Goal: Task Accomplishment & Management: Complete application form

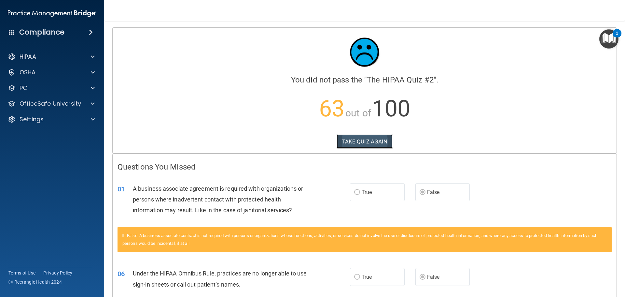
click at [378, 139] on button "TAKE QUIZ AGAIN" at bounding box center [365, 141] width 56 height 14
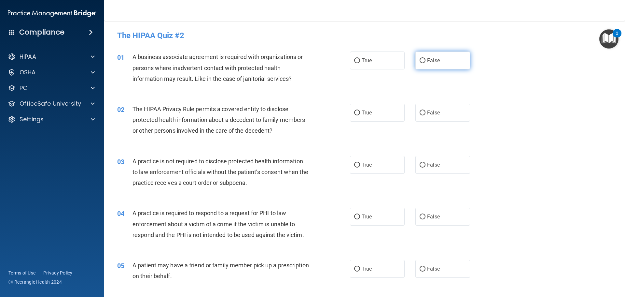
click at [422, 62] on input "False" at bounding box center [423, 60] width 6 height 5
radio input "true"
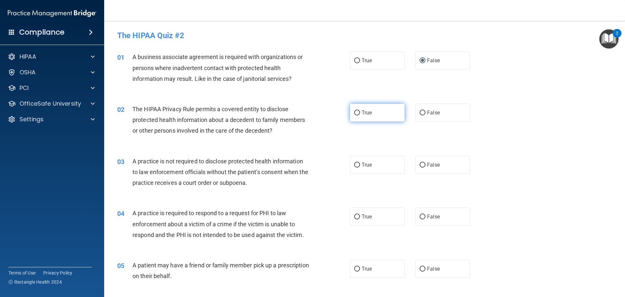
click at [354, 114] on input "True" at bounding box center [357, 112] width 6 height 5
radio input "true"
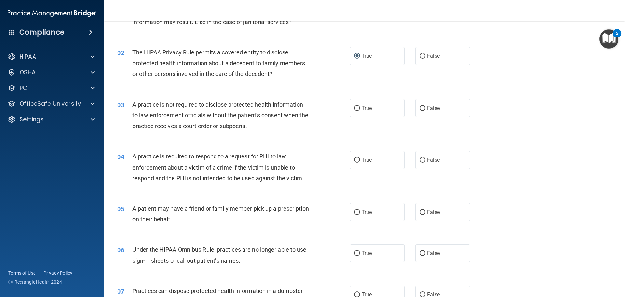
scroll to position [65, 0]
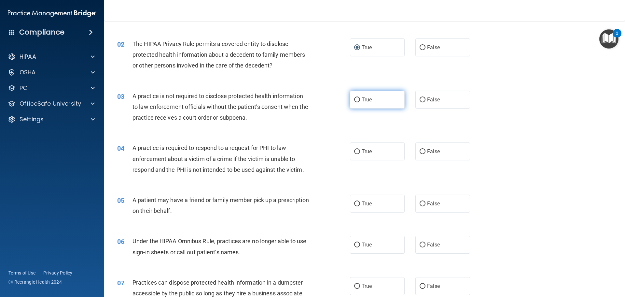
click at [354, 99] on input "True" at bounding box center [357, 99] width 6 height 5
radio input "true"
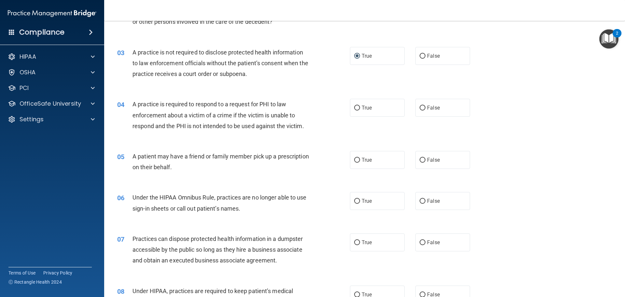
scroll to position [130, 0]
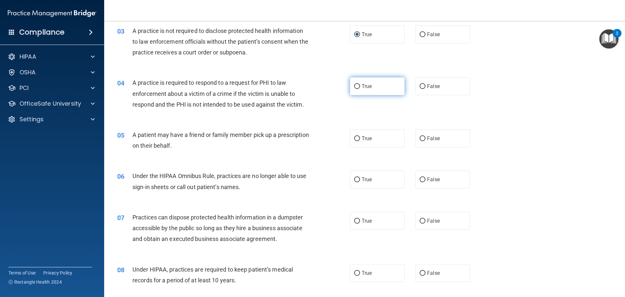
click at [354, 89] on input "True" at bounding box center [357, 86] width 6 height 5
radio input "true"
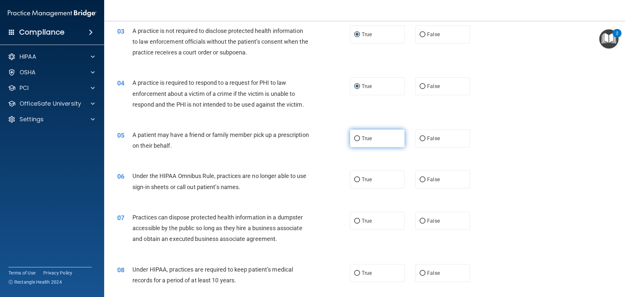
click at [356, 139] on input "True" at bounding box center [357, 138] width 6 height 5
radio input "true"
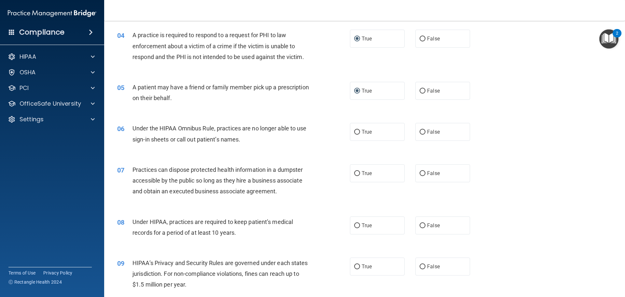
scroll to position [195, 0]
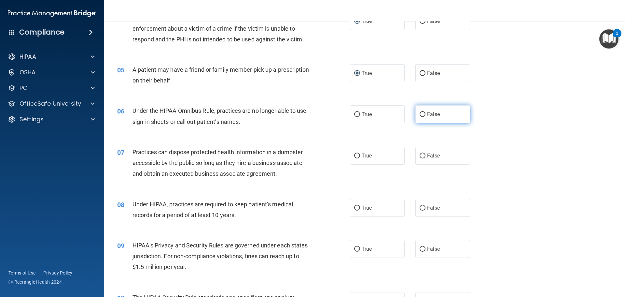
click at [423, 115] on label "False" at bounding box center [442, 114] width 55 height 18
click at [423, 115] on input "False" at bounding box center [423, 114] width 6 height 5
radio input "true"
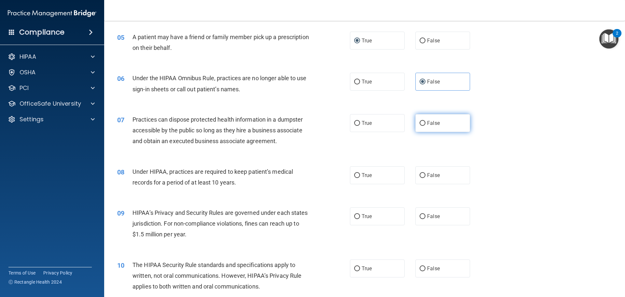
click at [416, 126] on label "False" at bounding box center [442, 123] width 55 height 18
click at [420, 126] on input "False" at bounding box center [423, 123] width 6 height 5
radio input "true"
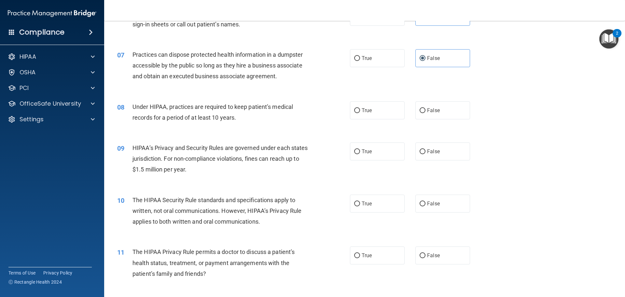
scroll to position [293, 0]
click at [421, 108] on input "False" at bounding box center [423, 110] width 6 height 5
radio input "true"
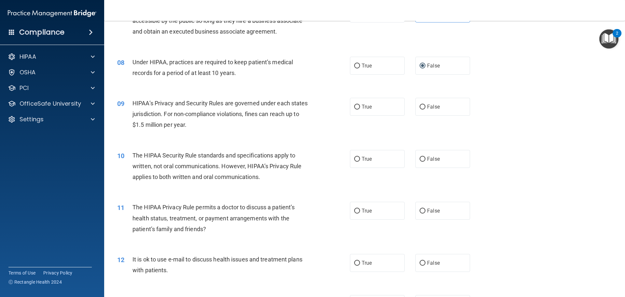
scroll to position [358, 0]
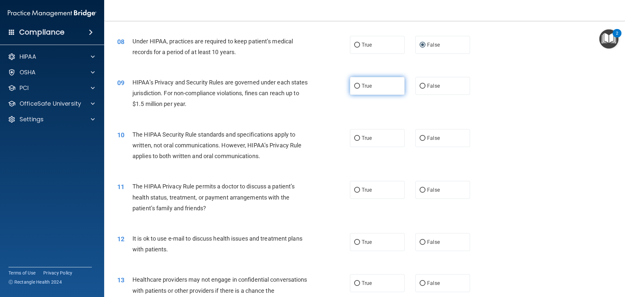
click at [358, 88] on label "True" at bounding box center [377, 86] width 55 height 18
click at [358, 88] on input "True" at bounding box center [357, 86] width 6 height 5
radio input "true"
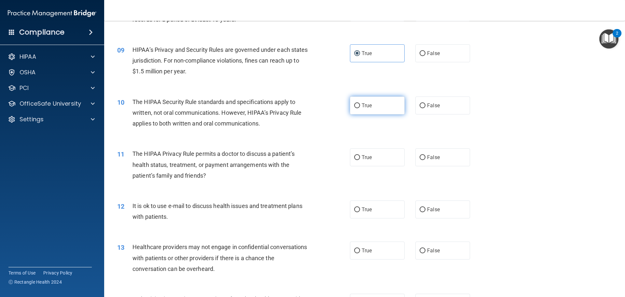
click at [362, 102] on span "True" at bounding box center [367, 105] width 10 height 6
click at [360, 103] on input "True" at bounding box center [357, 105] width 6 height 5
radio input "true"
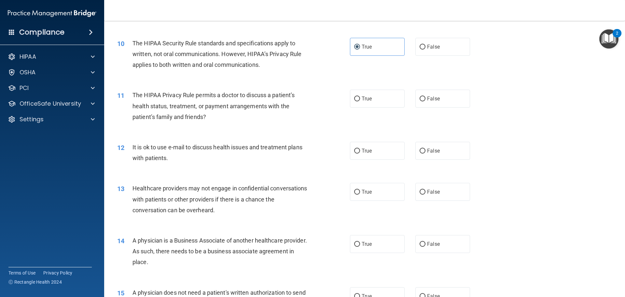
scroll to position [456, 0]
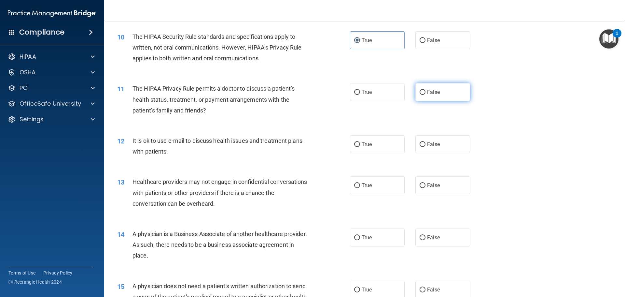
click at [422, 91] on input "False" at bounding box center [423, 92] width 6 height 5
radio input "true"
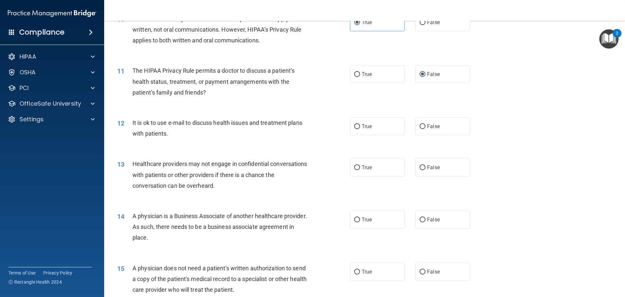
scroll to position [488, 0]
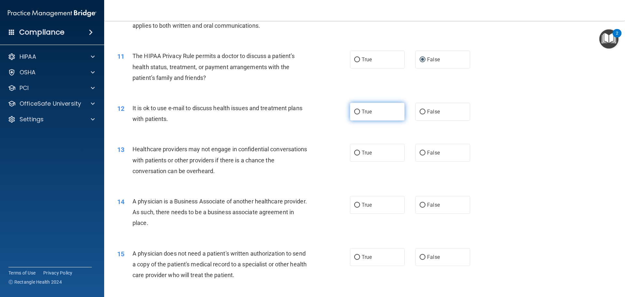
click at [355, 110] on input "True" at bounding box center [357, 111] width 6 height 5
radio input "true"
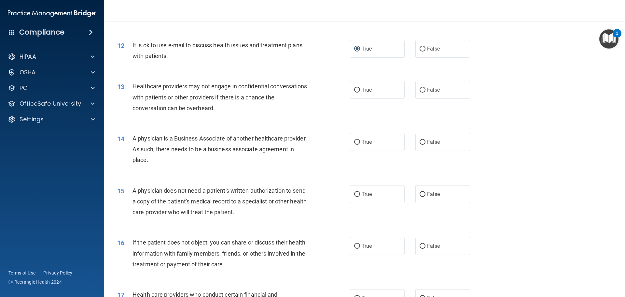
scroll to position [553, 0]
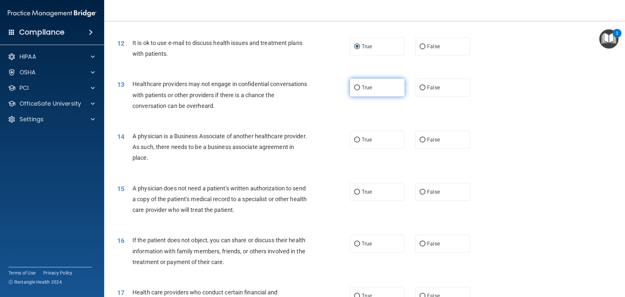
click at [363, 88] on span "True" at bounding box center [367, 87] width 10 height 6
click at [360, 88] on input "True" at bounding box center [357, 87] width 6 height 5
radio input "true"
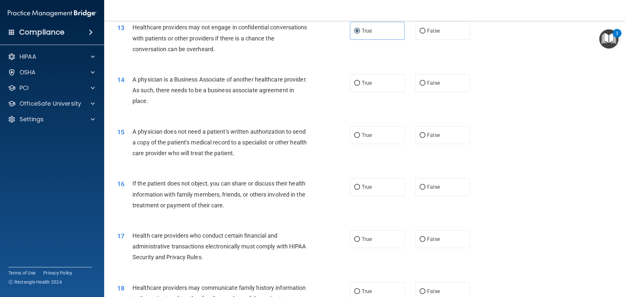
scroll to position [618, 0]
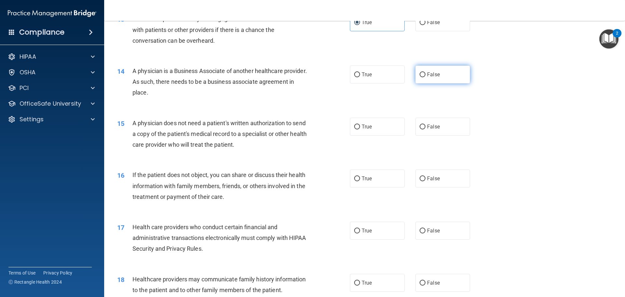
click at [427, 76] on span "False" at bounding box center [433, 74] width 13 height 6
click at [425, 76] on input "False" at bounding box center [423, 74] width 6 height 5
radio input "true"
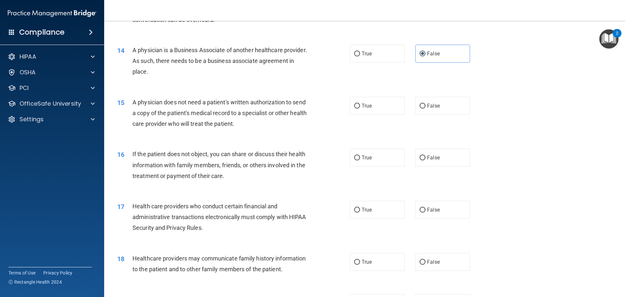
scroll to position [651, 0]
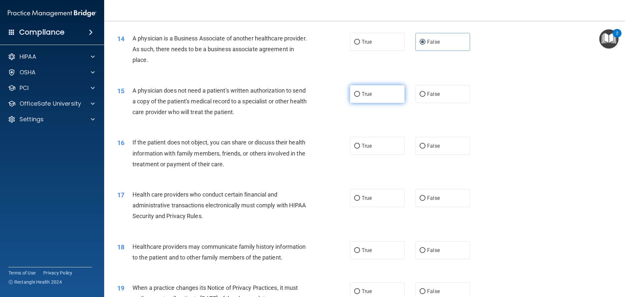
click at [366, 94] on span "True" at bounding box center [367, 94] width 10 height 6
click at [360, 94] on input "True" at bounding box center [357, 94] width 6 height 5
radio input "true"
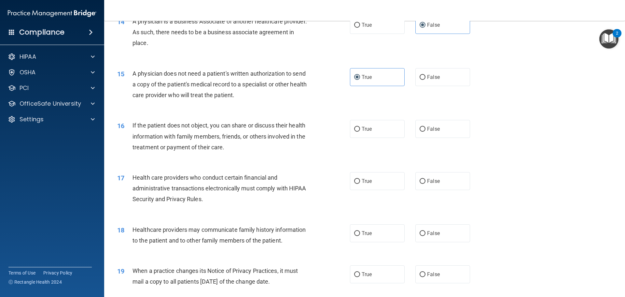
scroll to position [716, 0]
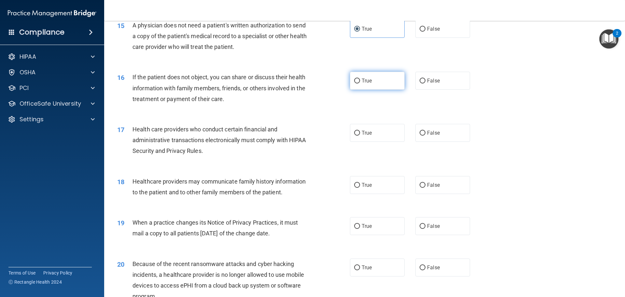
click at [357, 81] on input "True" at bounding box center [357, 80] width 6 height 5
radio input "true"
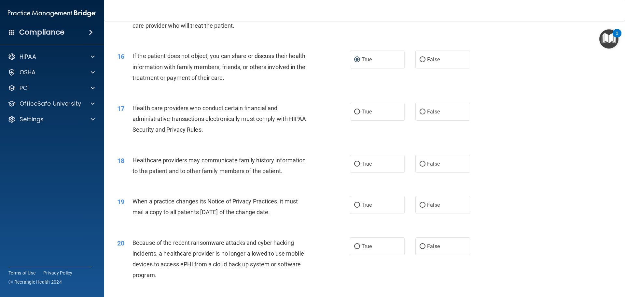
scroll to position [749, 0]
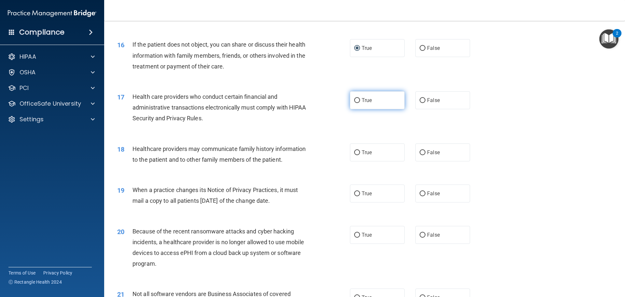
click at [362, 103] on span "True" at bounding box center [367, 100] width 10 height 6
click at [360, 103] on input "True" at bounding box center [357, 100] width 6 height 5
radio input "true"
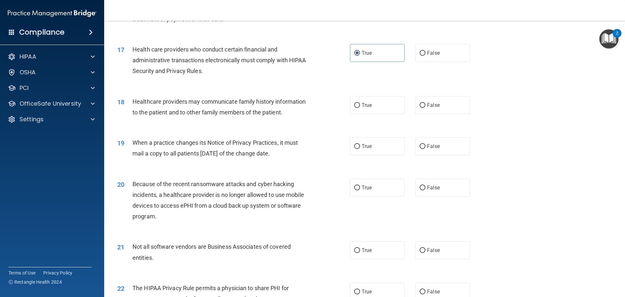
scroll to position [814, 0]
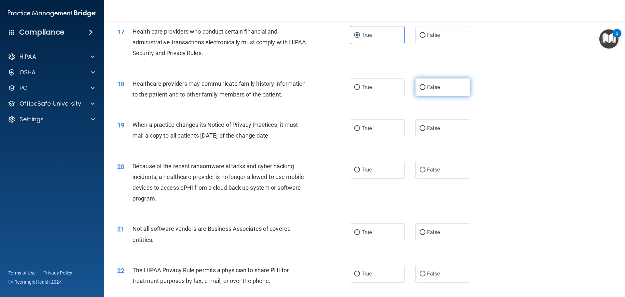
click at [422, 87] on input "False" at bounding box center [423, 87] width 6 height 5
radio input "true"
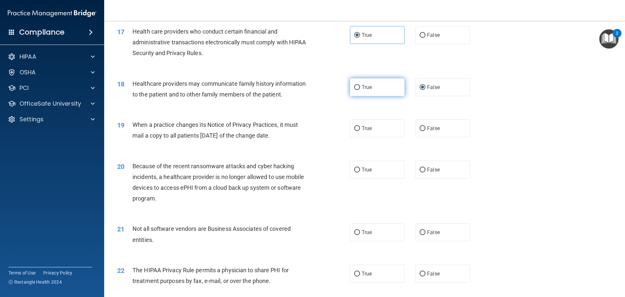
click at [358, 87] on label "True" at bounding box center [377, 87] width 55 height 18
click at [358, 87] on input "True" at bounding box center [357, 87] width 6 height 5
radio input "true"
radio input "false"
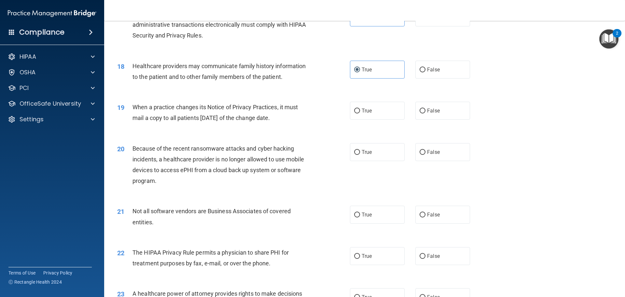
scroll to position [846, 0]
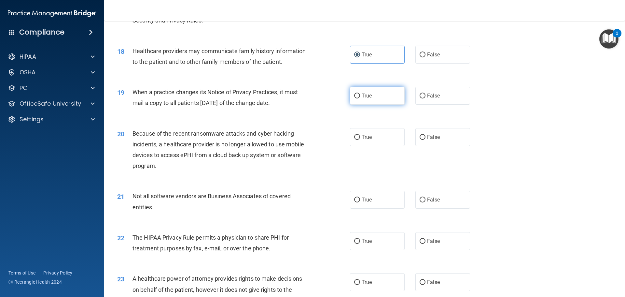
click at [362, 97] on span "True" at bounding box center [367, 95] width 10 height 6
click at [360, 97] on input "True" at bounding box center [357, 95] width 6 height 5
radio input "true"
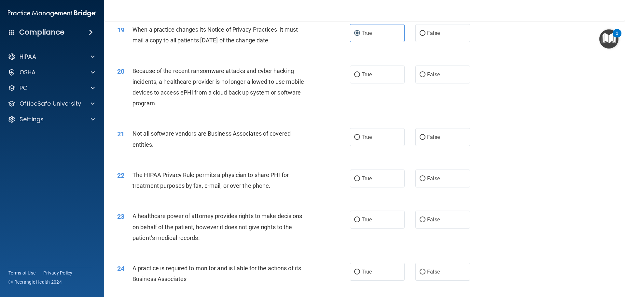
scroll to position [911, 0]
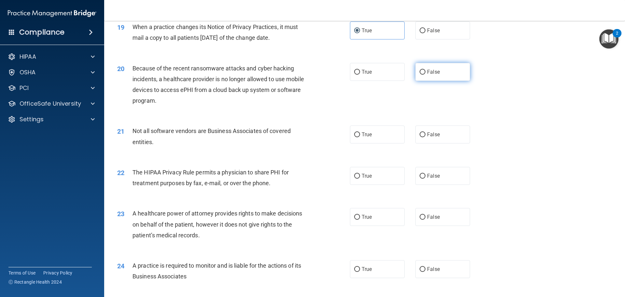
click at [421, 73] on input "False" at bounding box center [423, 72] width 6 height 5
radio input "true"
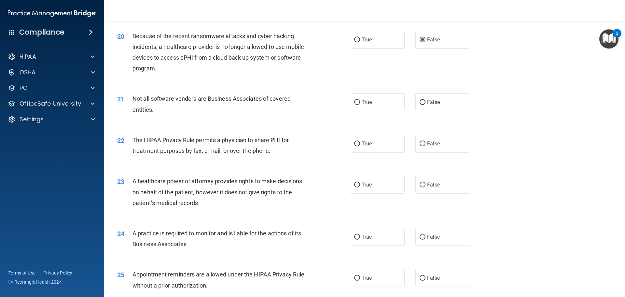
scroll to position [944, 0]
click at [427, 104] on span "False" at bounding box center [433, 102] width 13 height 6
click at [424, 104] on input "False" at bounding box center [423, 102] width 6 height 5
radio input "true"
click at [365, 101] on span "True" at bounding box center [367, 102] width 10 height 6
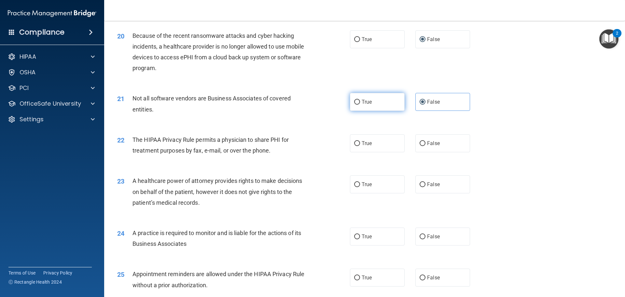
click at [360, 101] on input "True" at bounding box center [357, 102] width 6 height 5
radio input "true"
radio input "false"
click at [356, 142] on input "True" at bounding box center [357, 143] width 6 height 5
radio input "true"
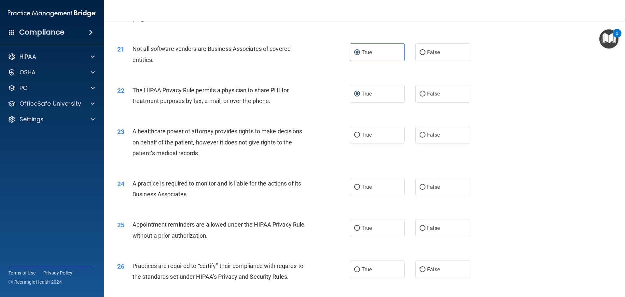
scroll to position [1009, 0]
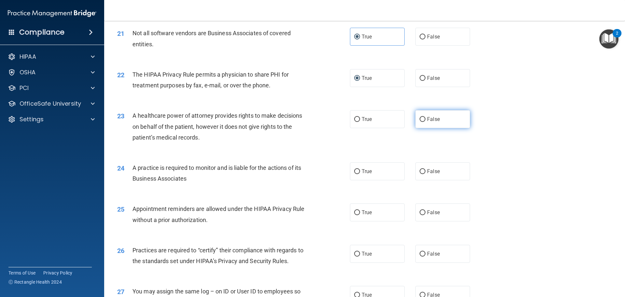
click at [427, 118] on span "False" at bounding box center [433, 119] width 13 height 6
click at [425, 118] on input "False" at bounding box center [423, 119] width 6 height 5
radio input "true"
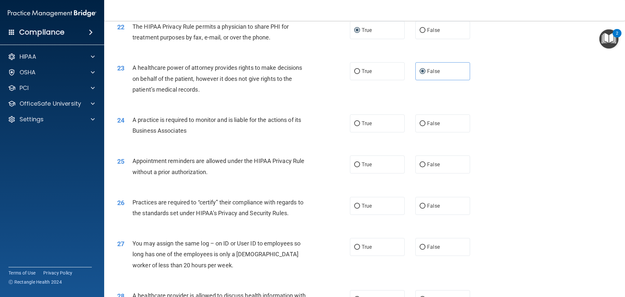
scroll to position [1074, 0]
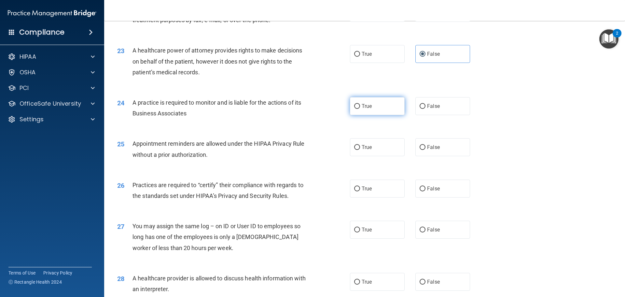
click at [358, 102] on label "True" at bounding box center [377, 106] width 55 height 18
click at [358, 104] on input "True" at bounding box center [357, 106] width 6 height 5
radio input "true"
click at [425, 110] on label "False" at bounding box center [442, 106] width 55 height 18
click at [425, 109] on input "False" at bounding box center [423, 106] width 6 height 5
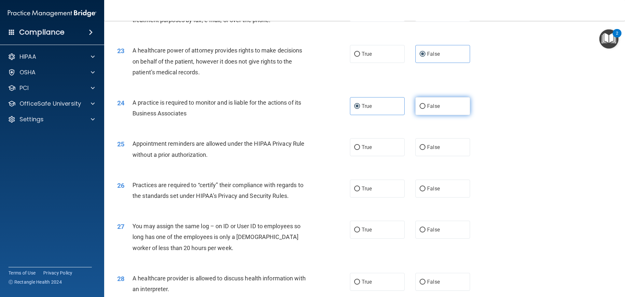
radio input "true"
radio input "false"
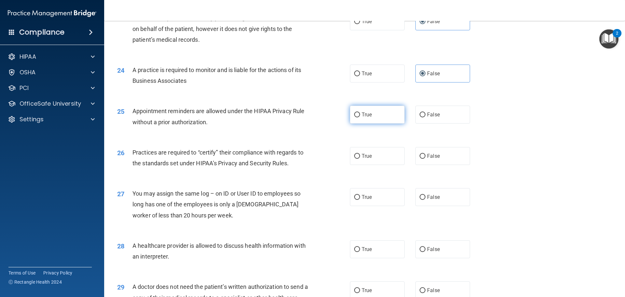
click at [367, 113] on span "True" at bounding box center [367, 114] width 10 height 6
click at [360, 113] on input "True" at bounding box center [357, 114] width 6 height 5
radio input "true"
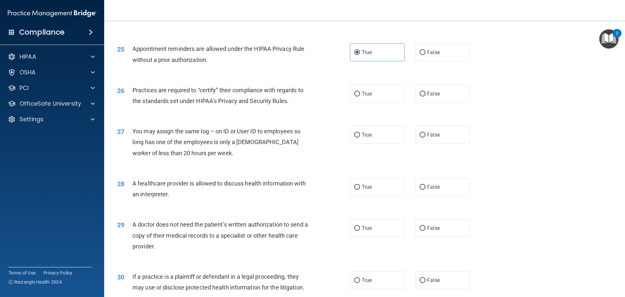
scroll to position [1172, 0]
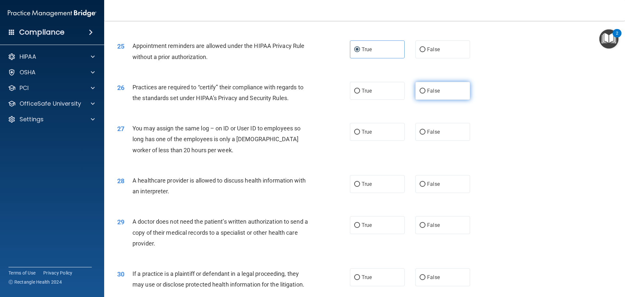
click at [430, 93] on span "False" at bounding box center [433, 91] width 13 height 6
click at [425, 93] on input "False" at bounding box center [423, 91] width 6 height 5
radio input "true"
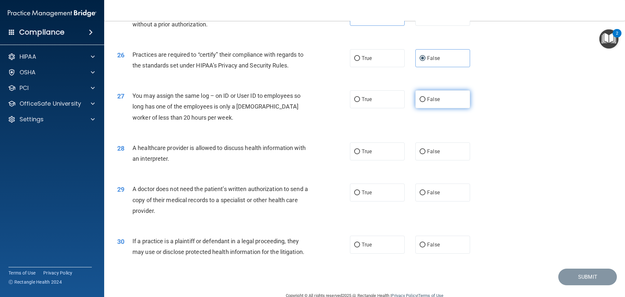
click at [427, 101] on span "False" at bounding box center [433, 99] width 13 height 6
click at [425, 101] on input "False" at bounding box center [423, 99] width 6 height 5
radio input "true"
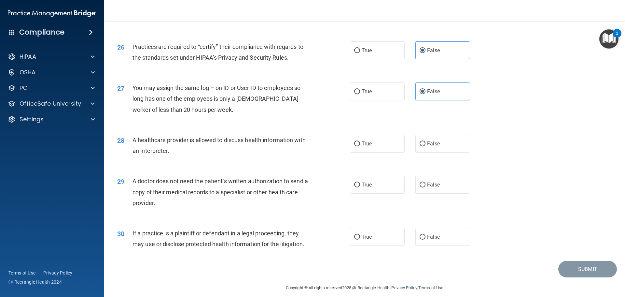
scroll to position [1219, 0]
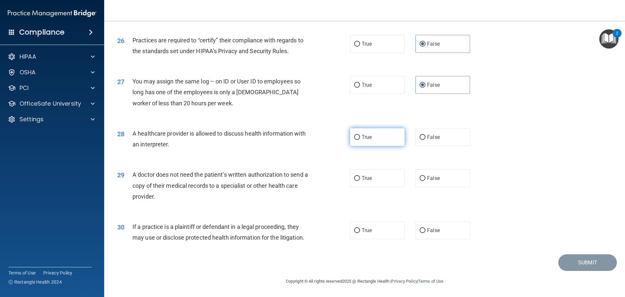
click at [370, 138] on label "True" at bounding box center [377, 137] width 55 height 18
click at [360, 138] on input "True" at bounding box center [357, 137] width 6 height 5
radio input "true"
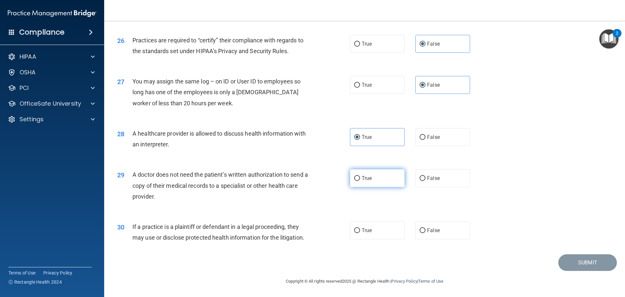
click at [354, 178] on input "True" at bounding box center [357, 178] width 6 height 5
radio input "true"
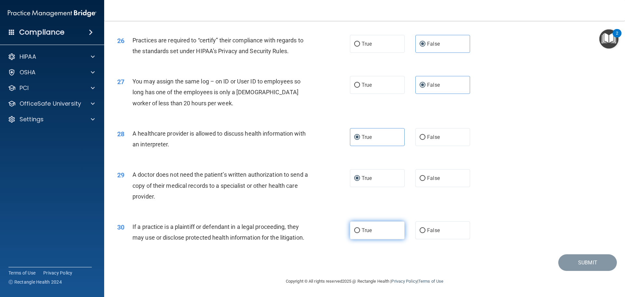
click at [367, 227] on span "True" at bounding box center [367, 230] width 10 height 6
click at [360, 228] on input "True" at bounding box center [357, 230] width 6 height 5
radio input "true"
click at [581, 265] on button "Submit" at bounding box center [587, 262] width 59 height 17
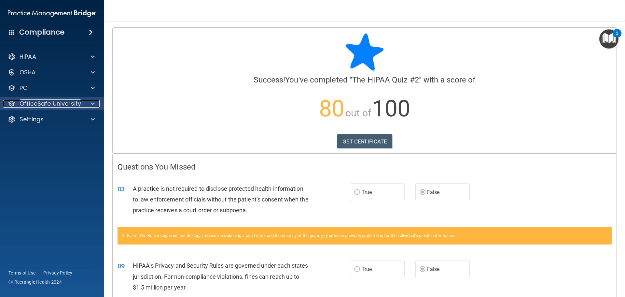
click at [48, 106] on p "OfficeSafe University" at bounding box center [51, 104] width 62 height 8
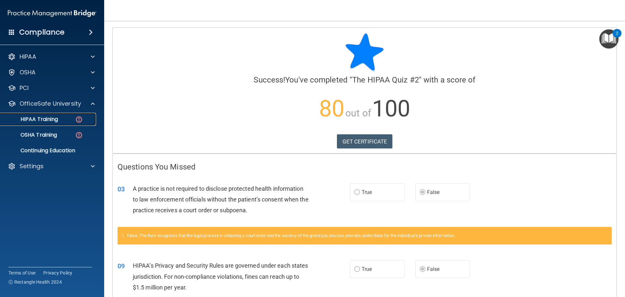
click at [41, 120] on p "HIPAA Training" at bounding box center [31, 119] width 54 height 7
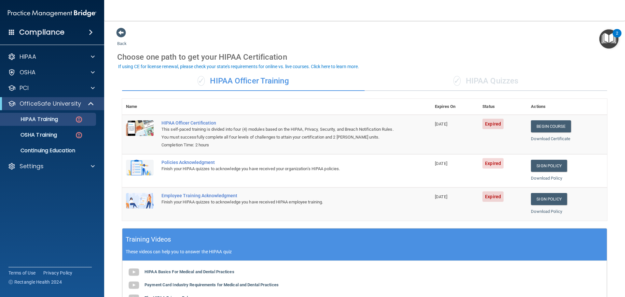
click at [510, 81] on div "✓ HIPAA Quizzes" at bounding box center [486, 81] width 243 height 20
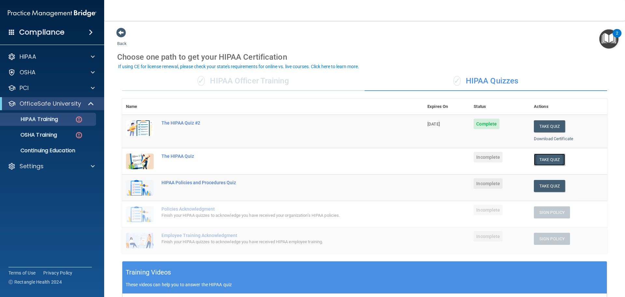
click at [550, 157] on button "Take Quiz" at bounding box center [549, 159] width 31 height 12
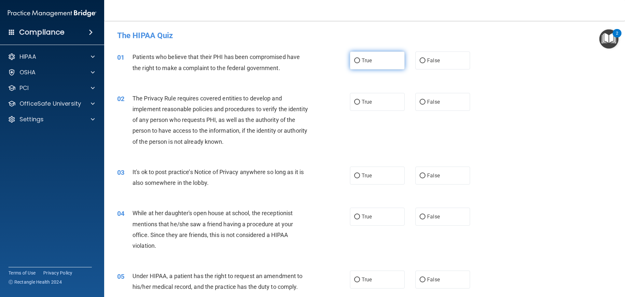
click at [362, 63] on span "True" at bounding box center [367, 60] width 10 height 6
click at [360, 63] on input "True" at bounding box center [357, 60] width 6 height 5
radio input "true"
click at [365, 99] on span "True" at bounding box center [367, 102] width 10 height 6
click at [360, 100] on input "True" at bounding box center [357, 102] width 6 height 5
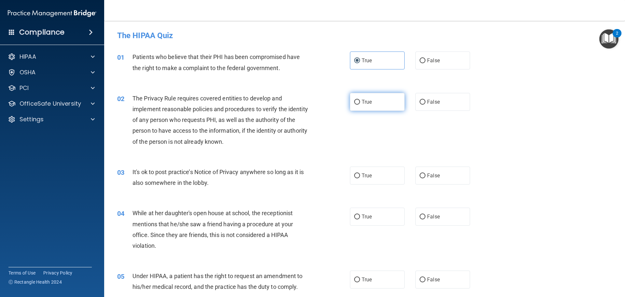
radio input "true"
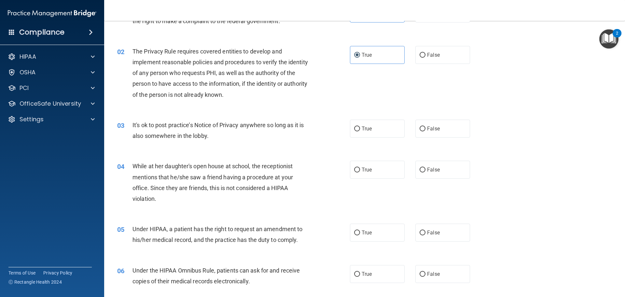
scroll to position [65, 0]
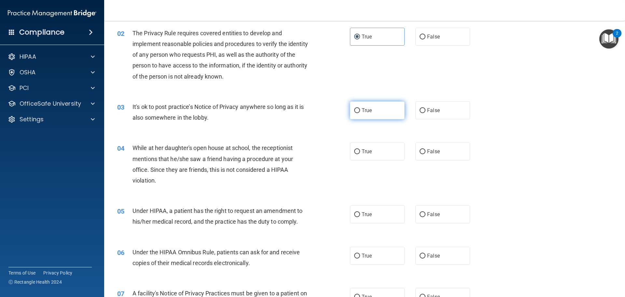
click at [359, 113] on label "True" at bounding box center [377, 110] width 55 height 18
click at [359, 113] on input "True" at bounding box center [357, 110] width 6 height 5
radio input "true"
click at [420, 154] on input "False" at bounding box center [423, 151] width 6 height 5
radio input "true"
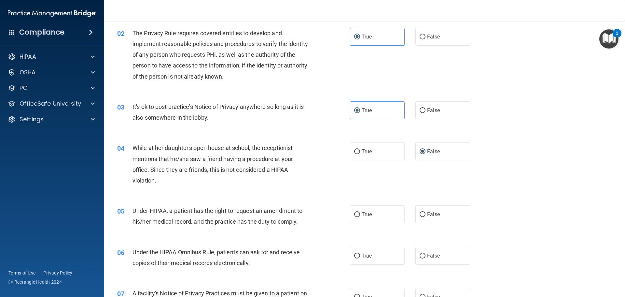
scroll to position [130, 0]
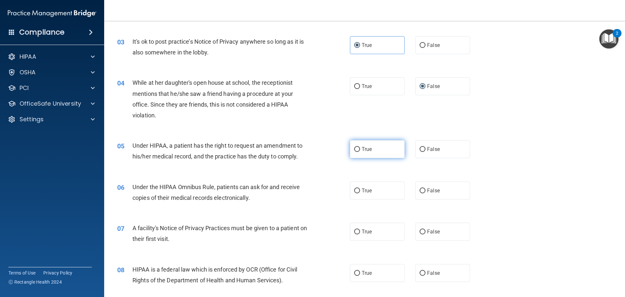
click at [378, 151] on label "True" at bounding box center [377, 149] width 55 height 18
click at [360, 151] on input "True" at bounding box center [357, 149] width 6 height 5
radio input "true"
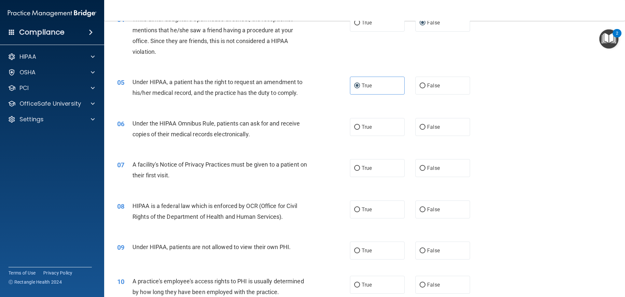
scroll to position [195, 0]
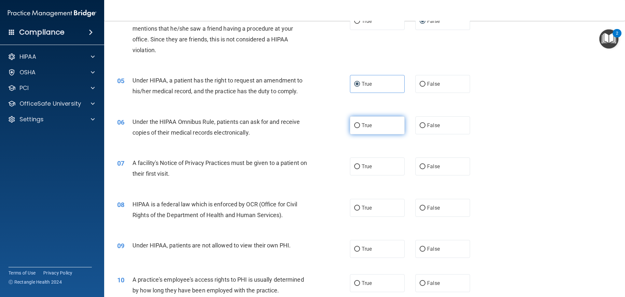
click at [366, 129] on label "True" at bounding box center [377, 125] width 55 height 18
click at [360, 128] on input "True" at bounding box center [357, 125] width 6 height 5
radio input "true"
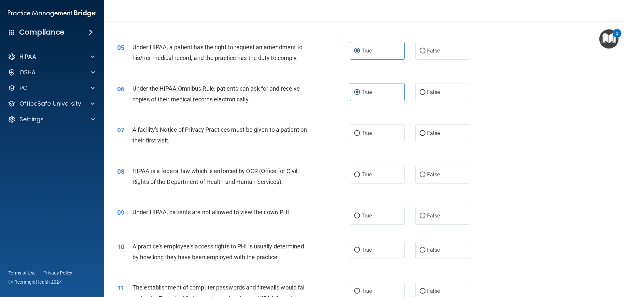
scroll to position [260, 0]
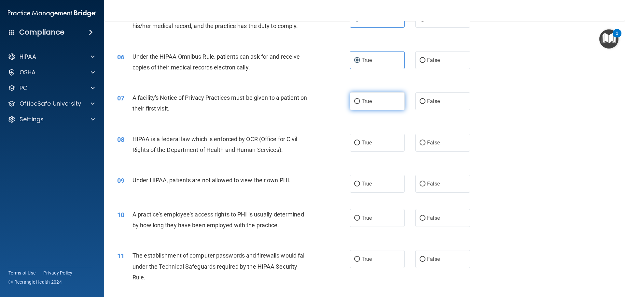
click at [359, 104] on label "True" at bounding box center [377, 101] width 55 height 18
click at [359, 104] on input "True" at bounding box center [357, 101] width 6 height 5
radio input "true"
click at [365, 140] on span "True" at bounding box center [367, 142] width 10 height 6
click at [360, 140] on input "True" at bounding box center [357, 142] width 6 height 5
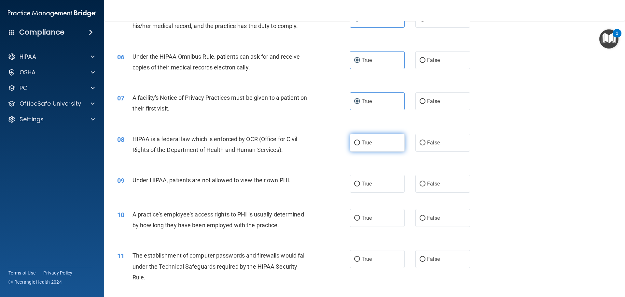
radio input "true"
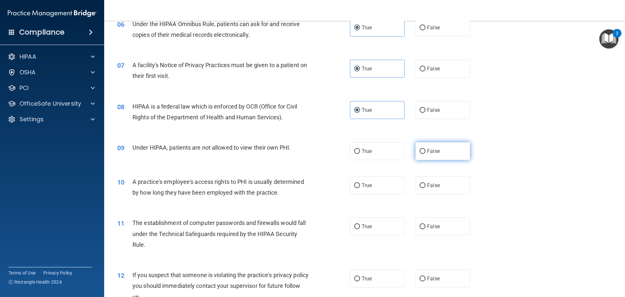
click at [427, 149] on span "False" at bounding box center [433, 151] width 13 height 6
click at [425, 149] on input "False" at bounding box center [423, 151] width 6 height 5
radio input "true"
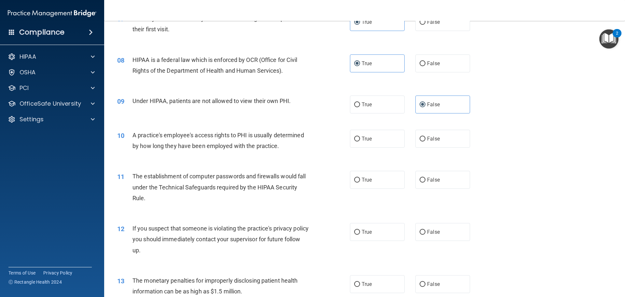
scroll to position [358, 0]
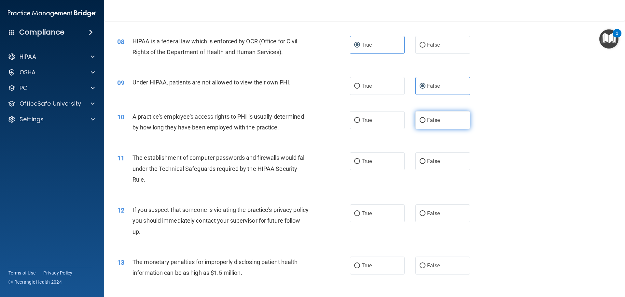
click at [427, 122] on span "False" at bounding box center [433, 120] width 13 height 6
click at [425, 122] on input "False" at bounding box center [423, 120] width 6 height 5
radio input "true"
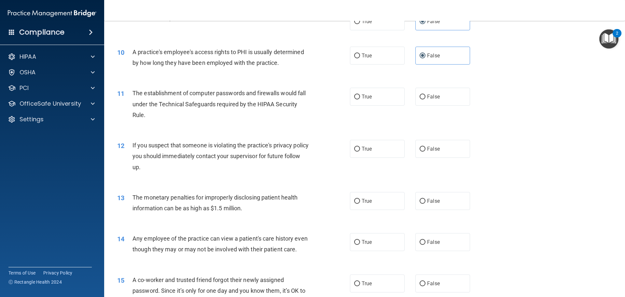
scroll to position [423, 0]
click at [362, 96] on span "True" at bounding box center [367, 96] width 10 height 6
click at [360, 96] on input "True" at bounding box center [357, 96] width 6 height 5
radio input "true"
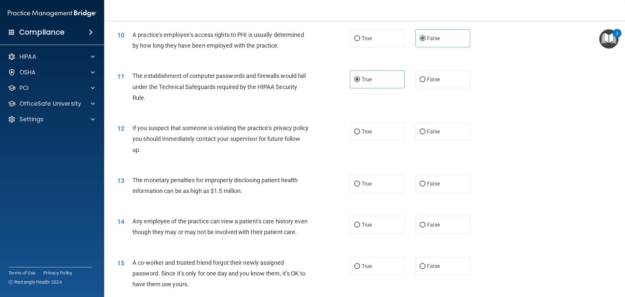
scroll to position [456, 0]
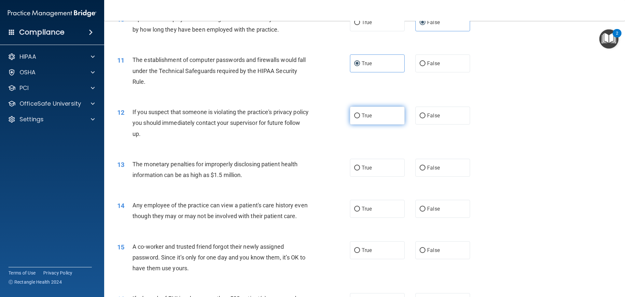
click at [364, 118] on span "True" at bounding box center [367, 115] width 10 height 6
click at [360, 118] on input "True" at bounding box center [357, 115] width 6 height 5
radio input "true"
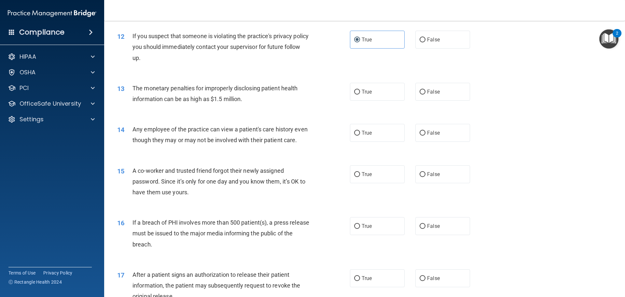
scroll to position [553, 0]
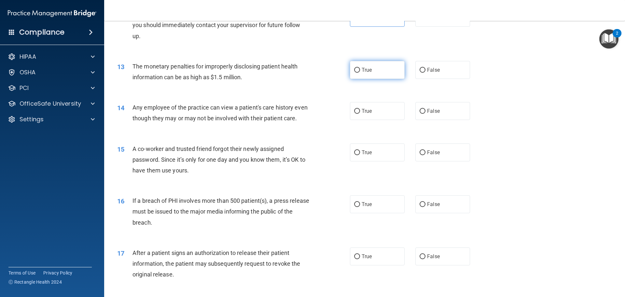
click at [363, 70] on span "True" at bounding box center [367, 70] width 10 height 6
click at [360, 70] on input "True" at bounding box center [357, 70] width 6 height 5
radio input "true"
click at [362, 111] on span "True" at bounding box center [367, 111] width 10 height 6
click at [360, 111] on input "True" at bounding box center [357, 111] width 6 height 5
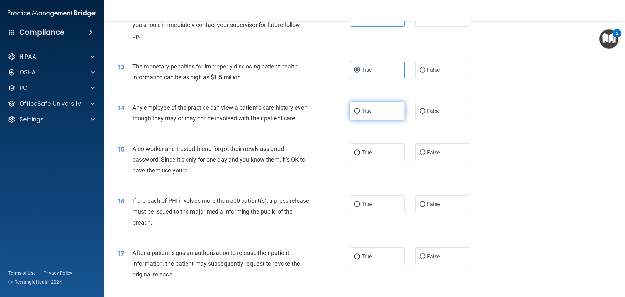
radio input "true"
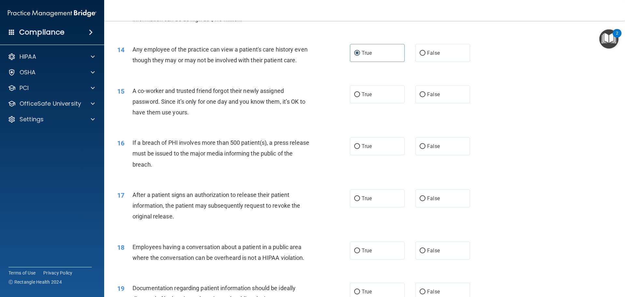
scroll to position [618, 0]
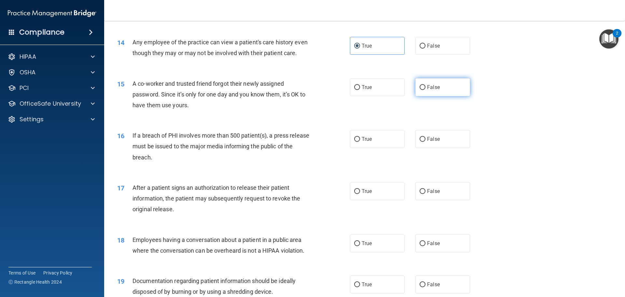
click at [421, 90] on input "False" at bounding box center [423, 87] width 6 height 5
radio input "true"
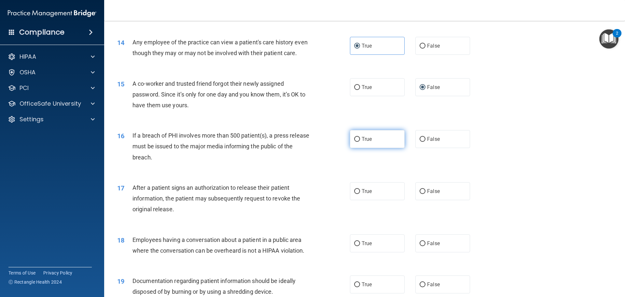
click at [363, 148] on label "True" at bounding box center [377, 139] width 55 height 18
click at [360, 142] on input "True" at bounding box center [357, 139] width 6 height 5
radio input "true"
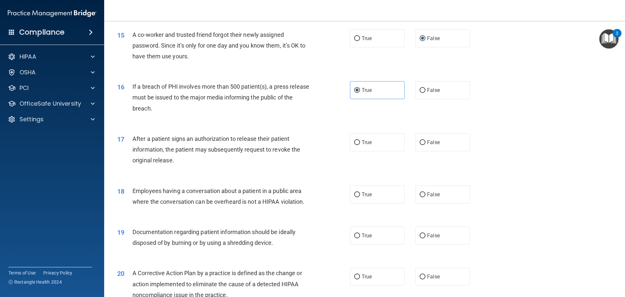
scroll to position [684, 0]
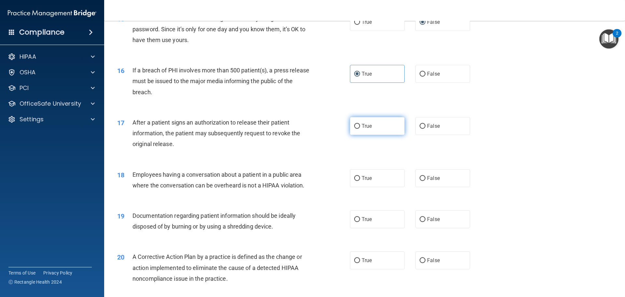
click at [362, 129] on span "True" at bounding box center [367, 126] width 10 height 6
click at [360, 129] on input "True" at bounding box center [357, 126] width 6 height 5
radio input "true"
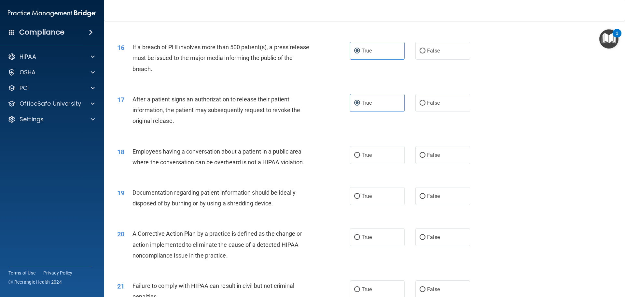
scroll to position [749, 0]
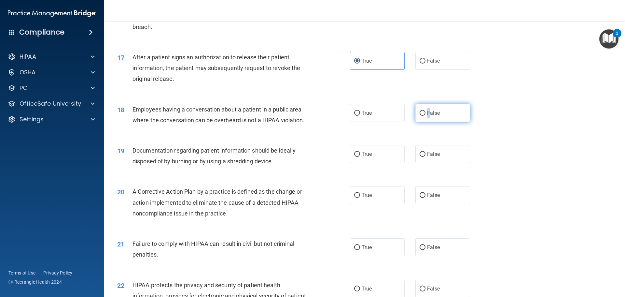
click at [427, 116] on span "False" at bounding box center [433, 113] width 13 height 6
click at [420, 116] on input "False" at bounding box center [423, 113] width 6 height 5
radio input "true"
click at [358, 163] on label "True" at bounding box center [377, 154] width 55 height 18
click at [358, 157] on input "True" at bounding box center [357, 154] width 6 height 5
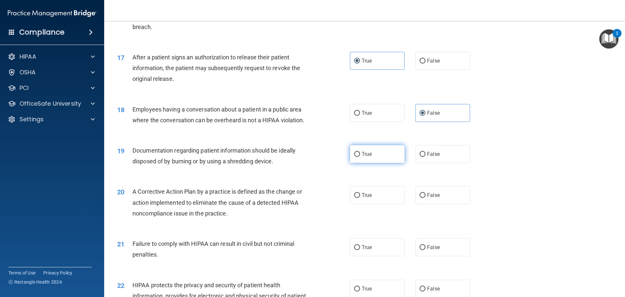
radio input "true"
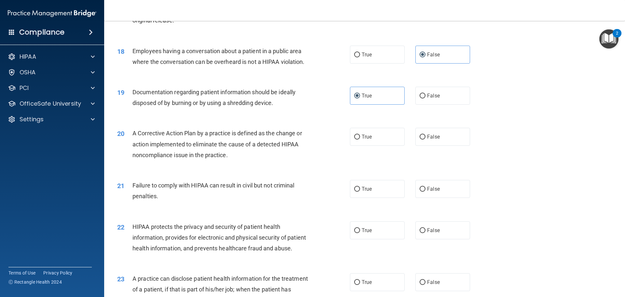
scroll to position [814, 0]
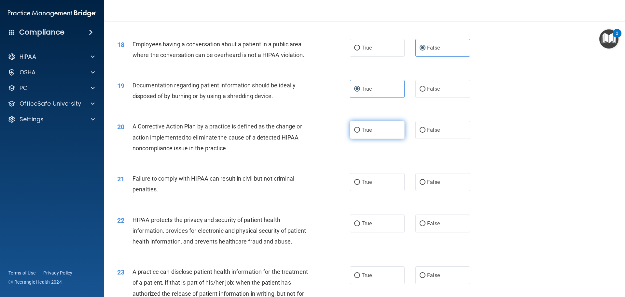
click at [362, 133] on span "True" at bounding box center [367, 130] width 10 height 6
click at [360, 132] on input "True" at bounding box center [357, 130] width 6 height 5
radio input "true"
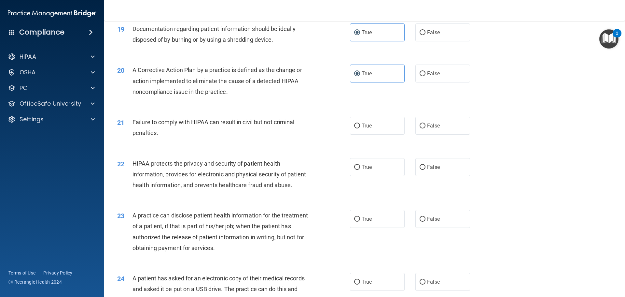
scroll to position [879, 0]
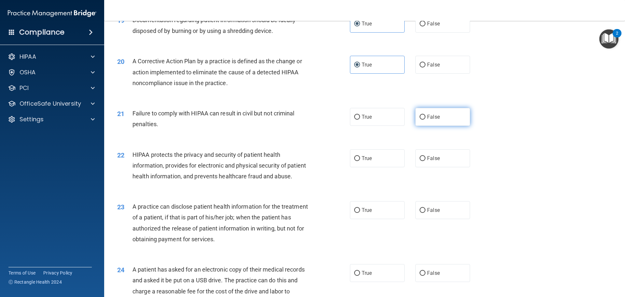
click at [427, 120] on span "False" at bounding box center [433, 117] width 13 height 6
click at [425, 119] on input "False" at bounding box center [423, 117] width 6 height 5
radio input "true"
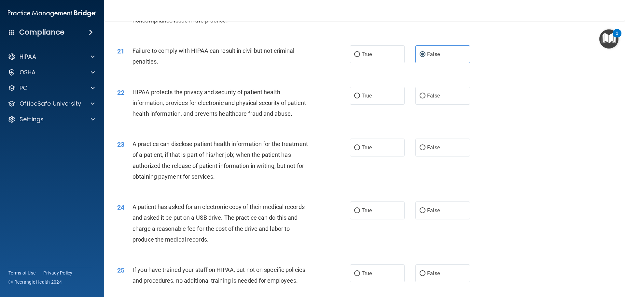
scroll to position [944, 0]
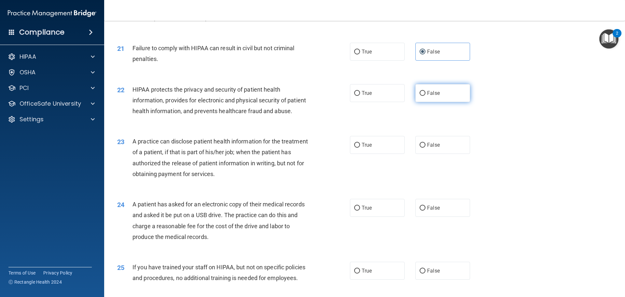
click at [442, 102] on label "False" at bounding box center [442, 93] width 55 height 18
click at [425, 96] on input "False" at bounding box center [423, 93] width 6 height 5
radio input "true"
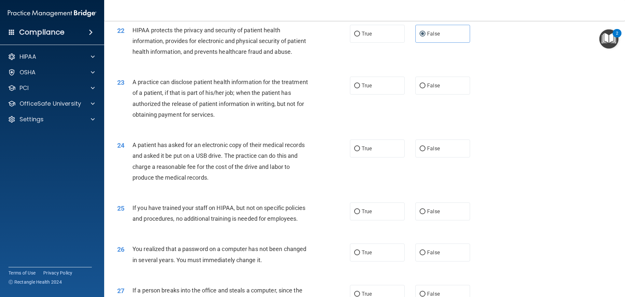
scroll to position [1009, 0]
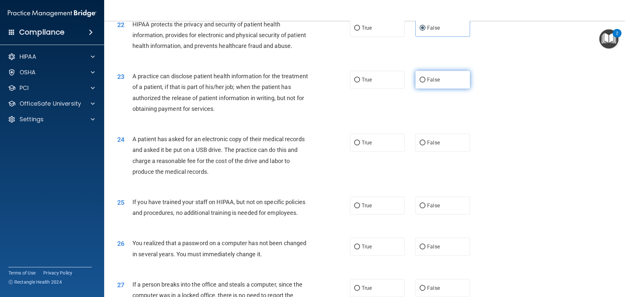
click at [435, 83] on span "False" at bounding box center [433, 79] width 13 height 6
click at [425, 82] on input "False" at bounding box center [423, 79] width 6 height 5
radio input "true"
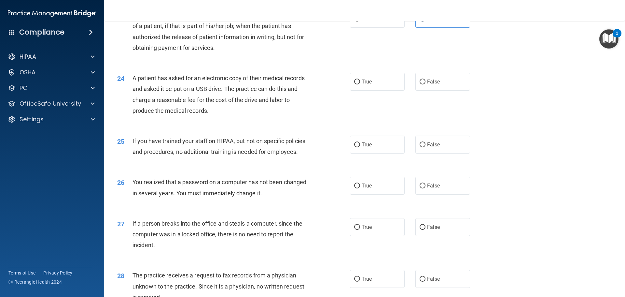
scroll to position [1074, 0]
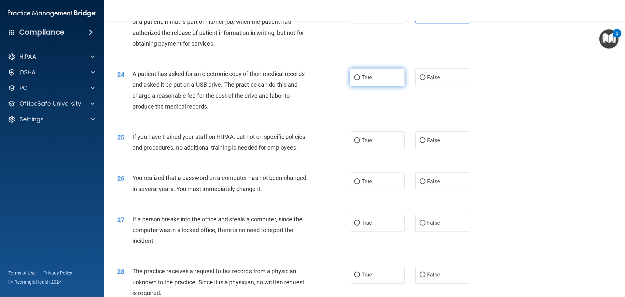
click at [357, 80] on input "True" at bounding box center [357, 77] width 6 height 5
radio input "true"
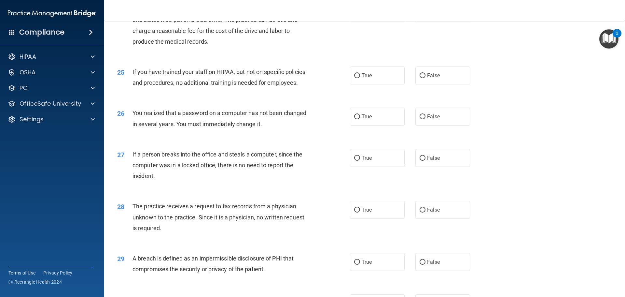
scroll to position [1139, 0]
click at [420, 78] on input "False" at bounding box center [423, 75] width 6 height 5
radio input "true"
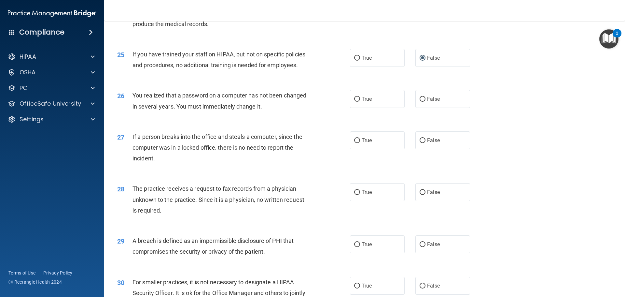
scroll to position [1204, 0]
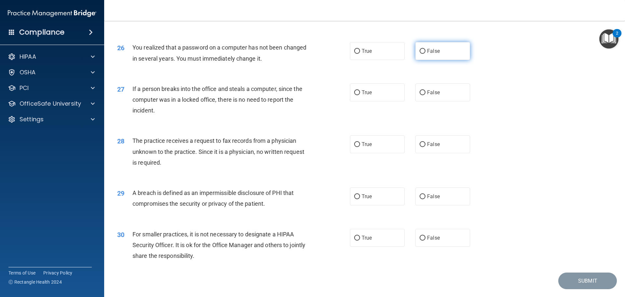
click at [431, 54] on span "False" at bounding box center [433, 51] width 13 height 6
click at [425, 54] on input "False" at bounding box center [423, 51] width 6 height 5
radio input "true"
click at [422, 95] on input "False" at bounding box center [423, 92] width 6 height 5
radio input "true"
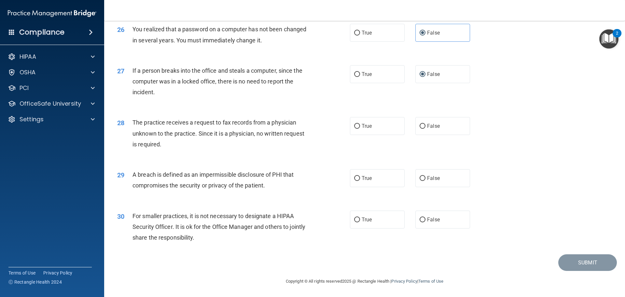
scroll to position [1244, 0]
click at [440, 128] on label "False" at bounding box center [442, 126] width 55 height 18
click at [425, 128] on input "False" at bounding box center [423, 126] width 6 height 5
radio input "true"
click at [365, 179] on span "True" at bounding box center [367, 178] width 10 height 6
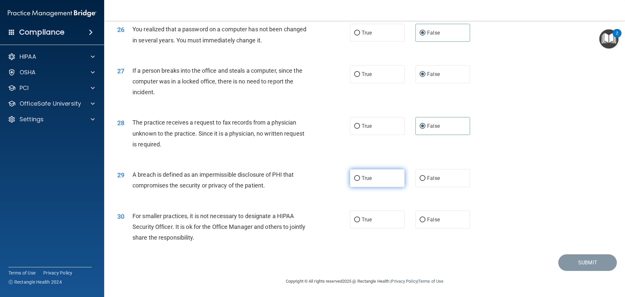
click at [360, 179] on input "True" at bounding box center [357, 178] width 6 height 5
radio input "true"
click at [436, 220] on span "False" at bounding box center [433, 219] width 13 height 6
click at [425, 220] on input "False" at bounding box center [423, 219] width 6 height 5
radio input "true"
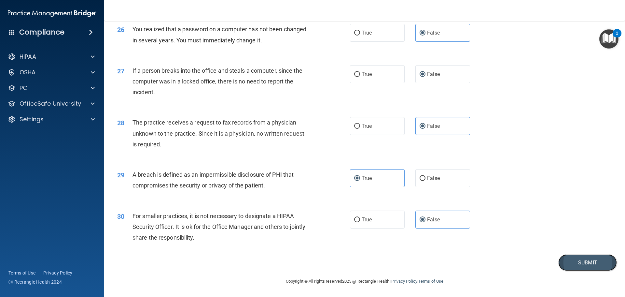
click at [594, 261] on button "Submit" at bounding box center [587, 262] width 59 height 17
click at [575, 260] on button "Submit" at bounding box center [587, 262] width 59 height 17
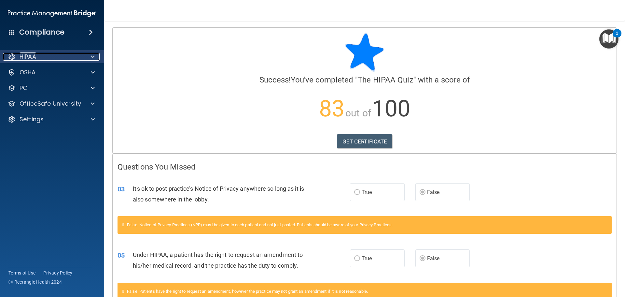
click at [80, 57] on div "HIPAA" at bounding box center [43, 57] width 81 height 8
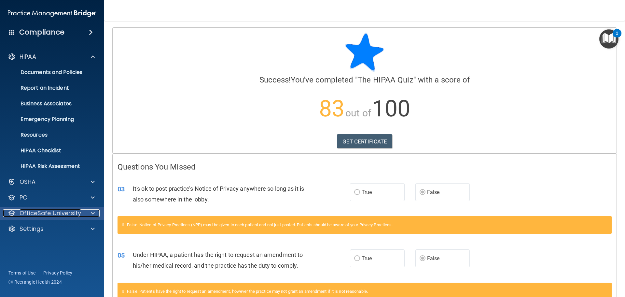
click at [62, 212] on p "OfficeSafe University" at bounding box center [51, 213] width 62 height 8
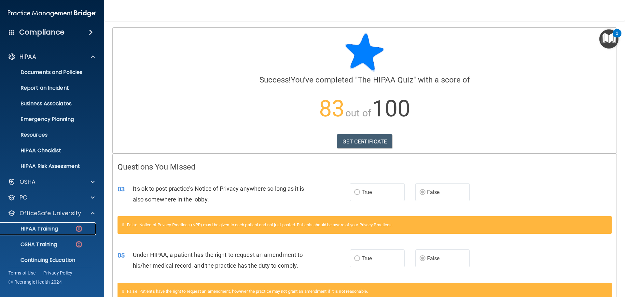
click at [45, 225] on p "HIPAA Training" at bounding box center [31, 228] width 54 height 7
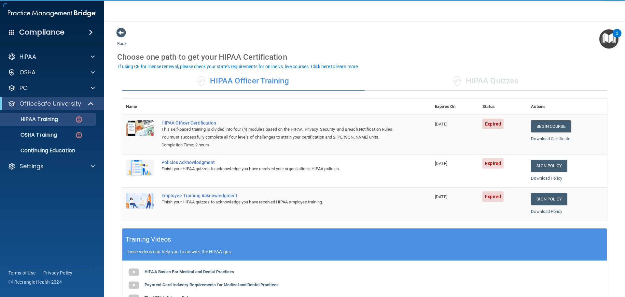
click at [517, 81] on div "✓ HIPAA Quizzes" at bounding box center [486, 81] width 243 height 20
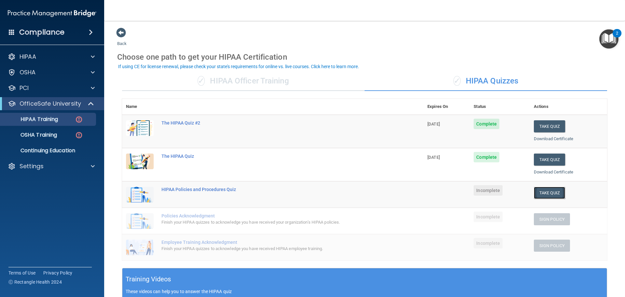
click at [547, 192] on button "Take Quiz" at bounding box center [549, 193] width 31 height 12
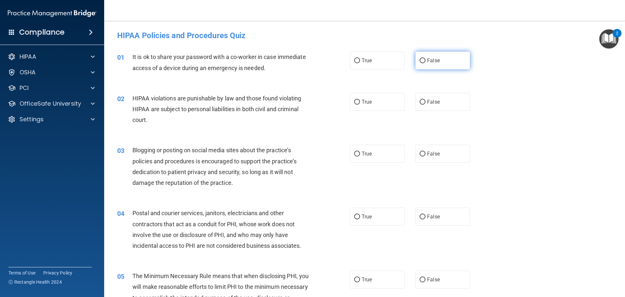
click at [422, 61] on input "False" at bounding box center [423, 60] width 6 height 5
radio input "true"
click at [358, 103] on label "True" at bounding box center [377, 102] width 55 height 18
click at [358, 103] on input "True" at bounding box center [357, 102] width 6 height 5
radio input "true"
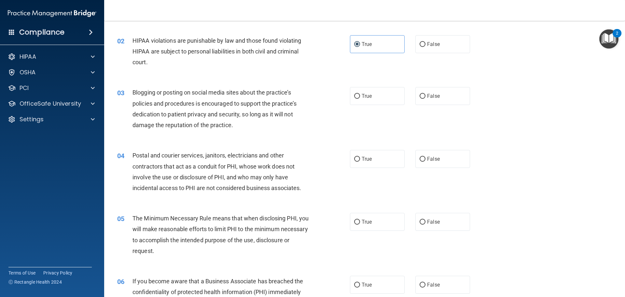
scroll to position [65, 0]
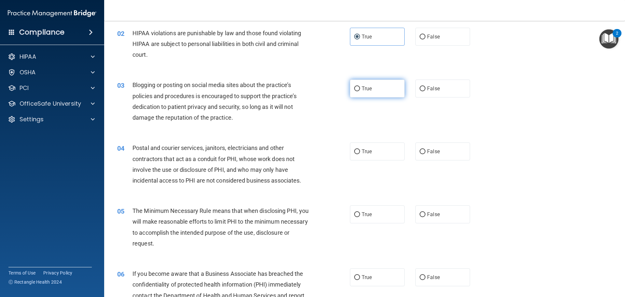
click at [356, 86] on input "True" at bounding box center [357, 88] width 6 height 5
radio input "true"
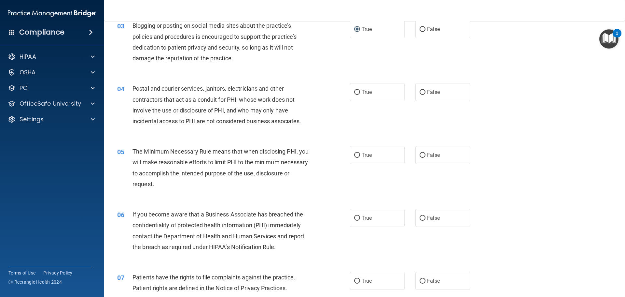
scroll to position [130, 0]
